Goal: Transaction & Acquisition: Purchase product/service

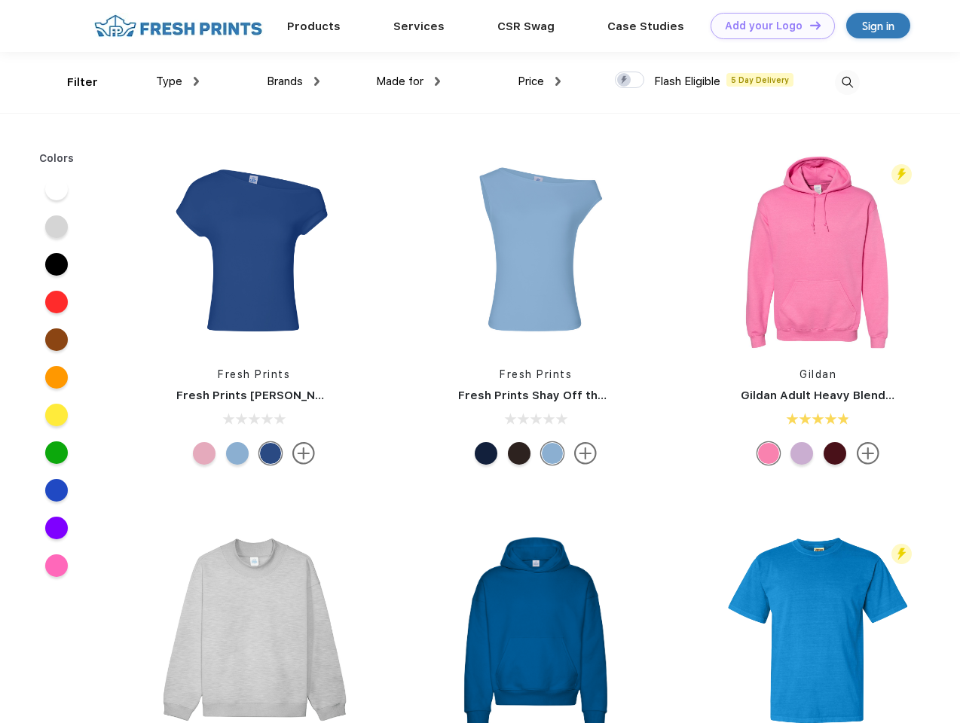
click at [767, 26] on link "Add your Logo Design Tool" at bounding box center [772, 26] width 124 height 26
click at [0, 0] on div "Design Tool" at bounding box center [0, 0] width 0 height 0
click at [808, 25] on link "Add your Logo Design Tool" at bounding box center [772, 26] width 124 height 26
click at [72, 82] on div "Filter" at bounding box center [82, 82] width 31 height 17
click at [178, 81] on span "Type" at bounding box center [169, 82] width 26 height 14
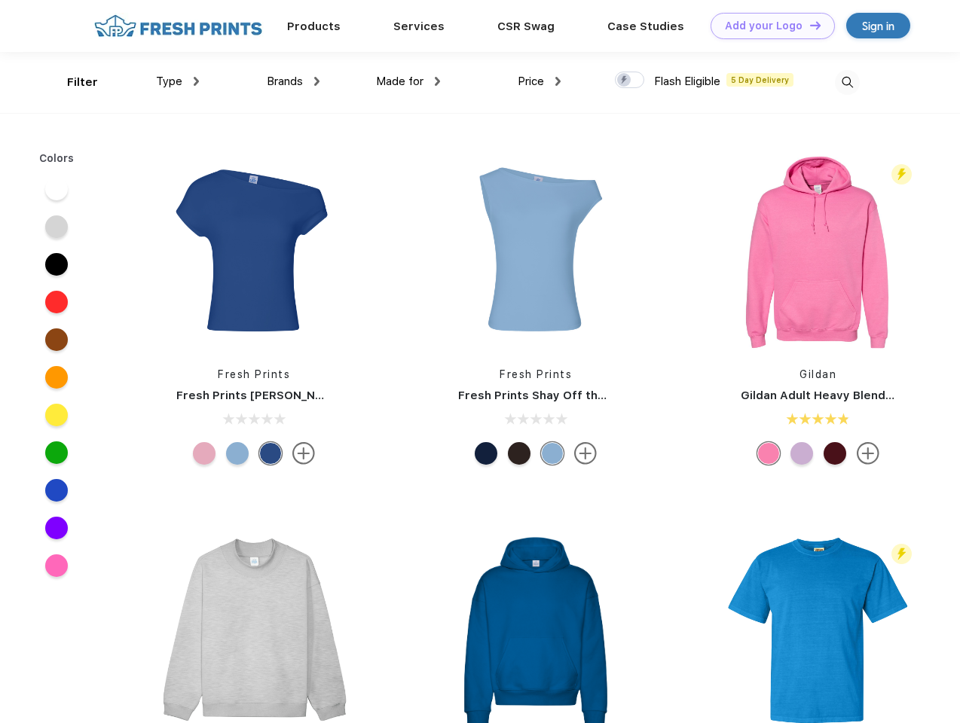
click at [293, 81] on span "Brands" at bounding box center [285, 82] width 36 height 14
click at [408, 81] on span "Made for" at bounding box center [399, 82] width 47 height 14
click at [539, 81] on span "Price" at bounding box center [530, 82] width 26 height 14
click at [630, 81] on div at bounding box center [629, 80] width 29 height 17
click at [624, 81] on input "checkbox" at bounding box center [620, 76] width 10 height 10
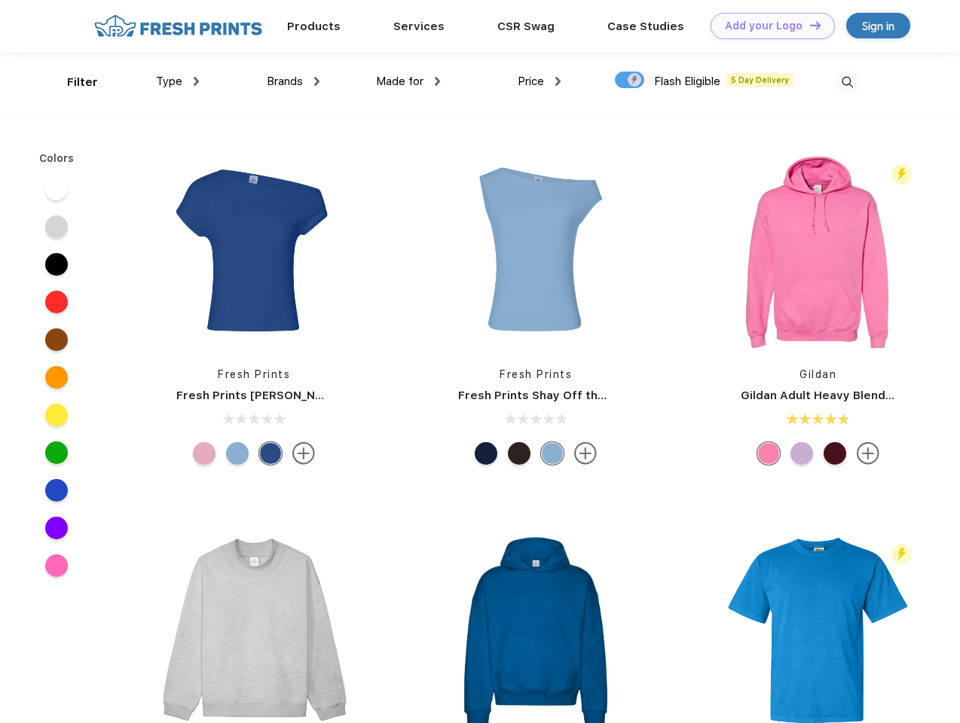
click at [847, 82] on img at bounding box center [847, 82] width 25 height 25
